Goal: Communication & Community: Ask a question

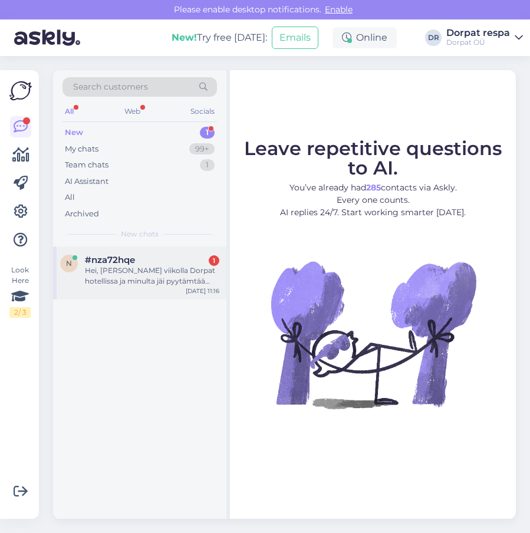
click at [158, 260] on div "#nza72hqe 1" at bounding box center [152, 260] width 134 height 11
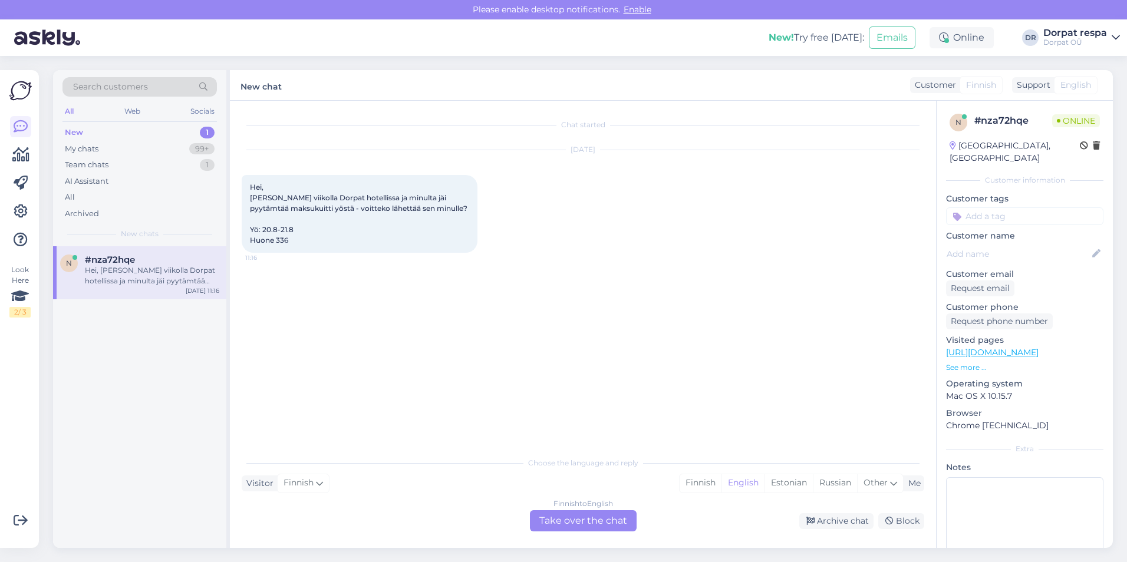
click at [529, 522] on div "Finnish to English Take over the chat" at bounding box center [583, 520] width 107 height 21
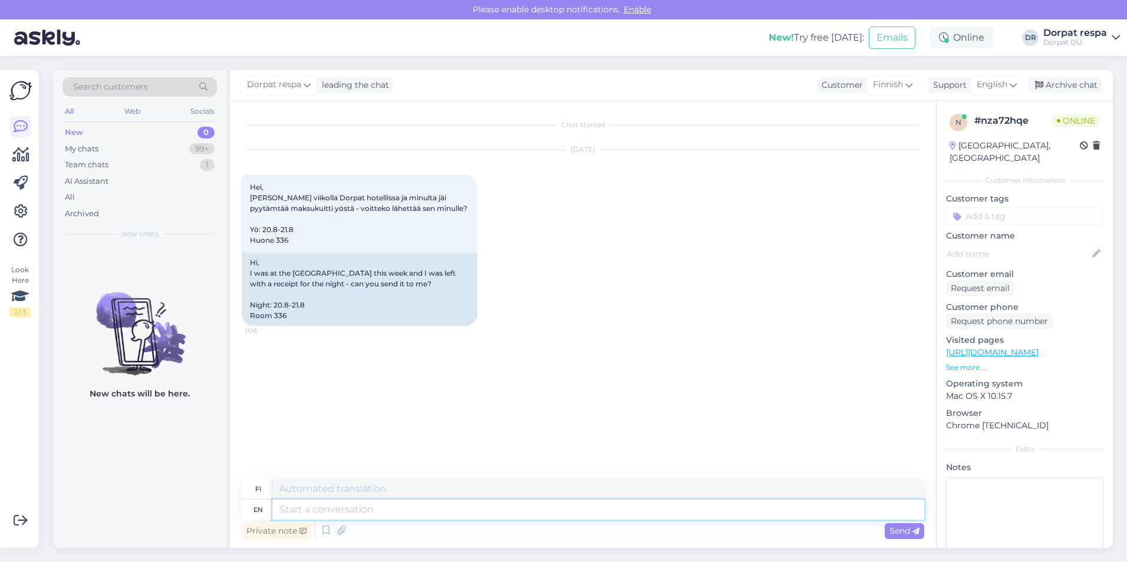
click at [332, 510] on textarea at bounding box center [598, 510] width 652 height 20
type textarea "Hello!"
type textarea "Hei!"
type textarea "Hello! Could"
type textarea "Hei! Voisi"
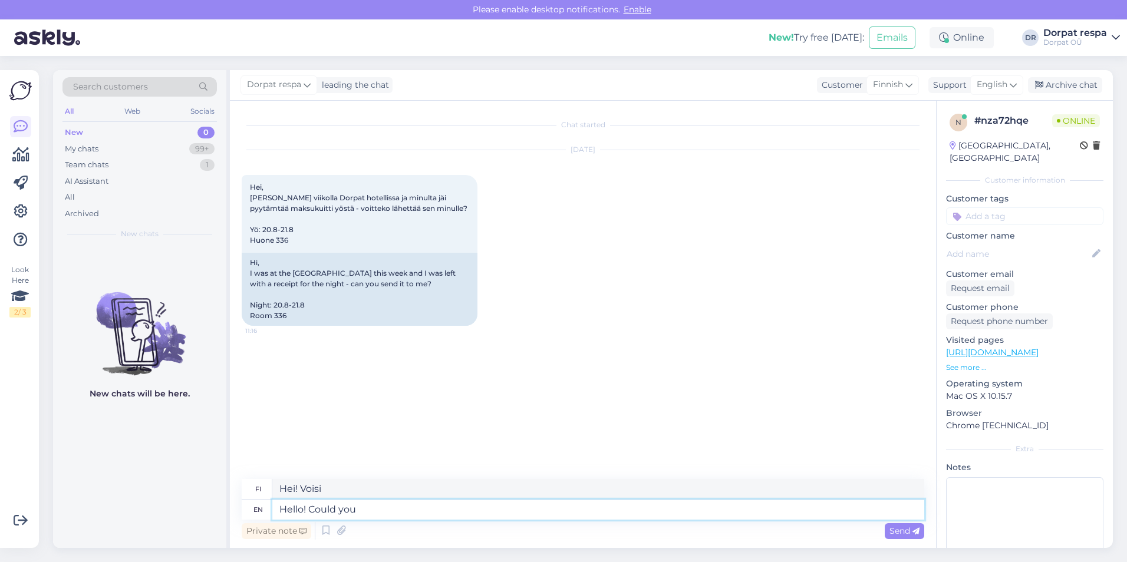
type textarea "Hello! Could you"
type textarea "Hei! Voisitko"
type textarea "Hello! Could you please"
type textarea "Hei! Voisitko ystävällisesti"
type textarea "Hello! Could you please send u"
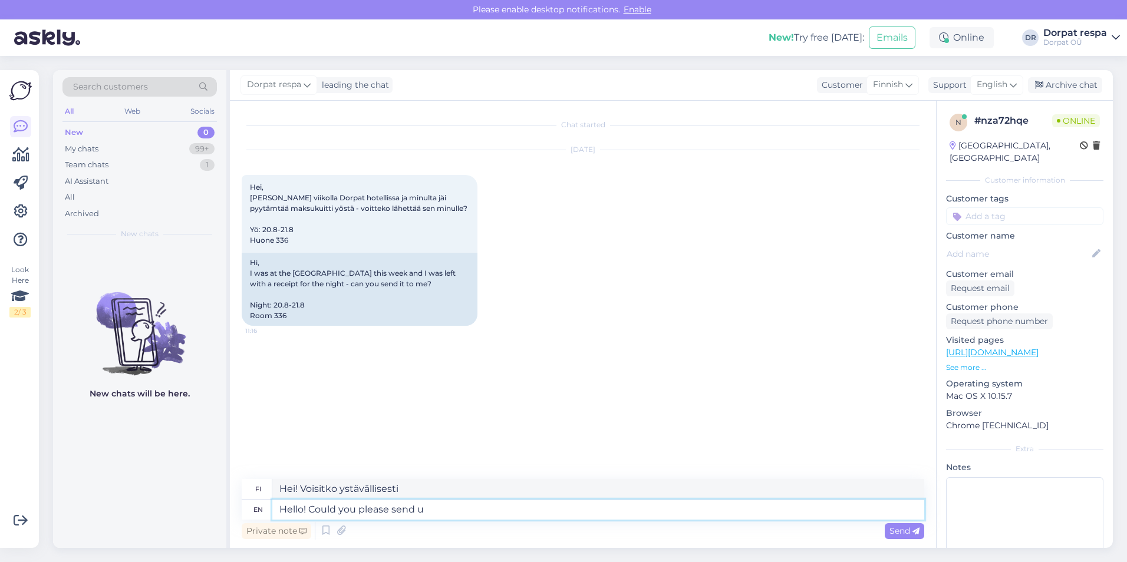
type textarea "Hei! Voisitko lähettää"
type textarea "Hello! Could you please send us y"
type textarea "Hei! Voisitteko lähettää meille"
type textarea "Hello! Could you please send us your"
type textarea "Hei! Voisitko lähettää meille"
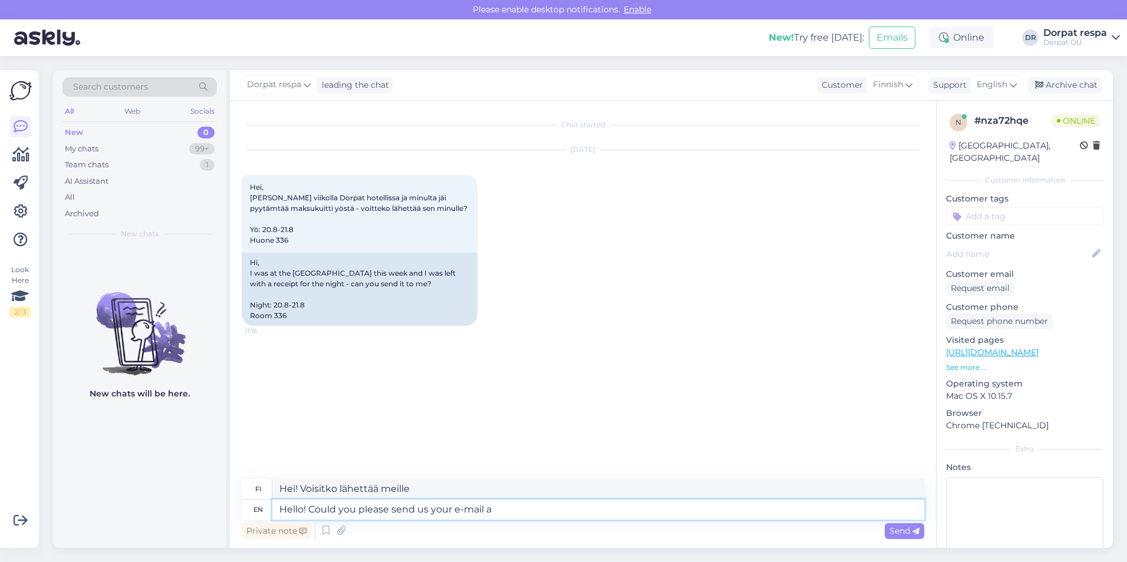
type textarea "Hello! Could you please send us your e-mail ad"
type textarea "Hei! Voisitko lähettää meille sähköpostiosoitteesi?"
type textarea "Hello! Could you please send us your e-mail address?"
click at [529, 529] on span "Send" at bounding box center [904, 531] width 30 height 11
